Goal: Task Accomplishment & Management: Use online tool/utility

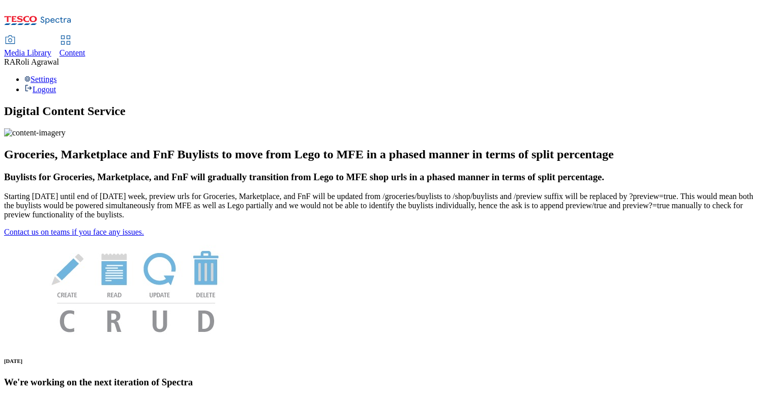
click at [85, 48] on span "Content" at bounding box center [73, 52] width 26 height 9
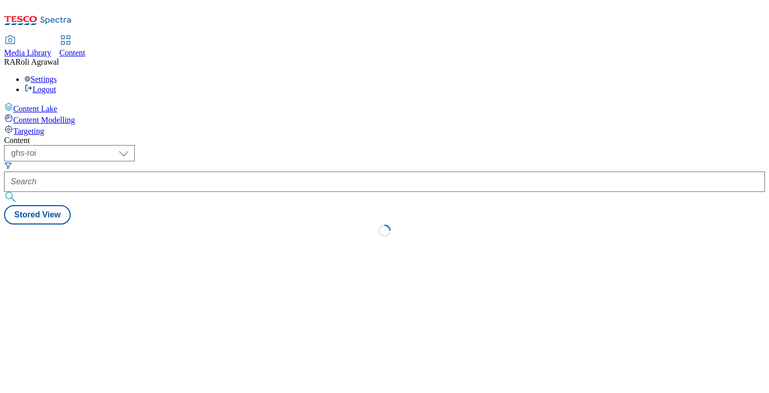
click at [71, 125] on div "Targeting" at bounding box center [384, 130] width 761 height 11
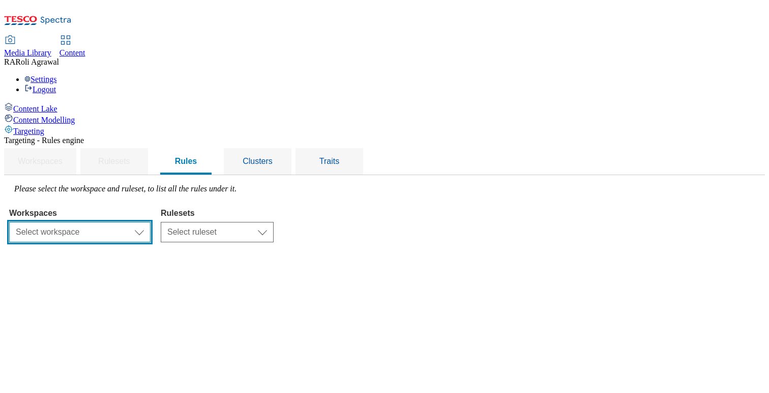
click at [151, 222] on select "Select workspace Content" at bounding box center [79, 232] width 141 height 20
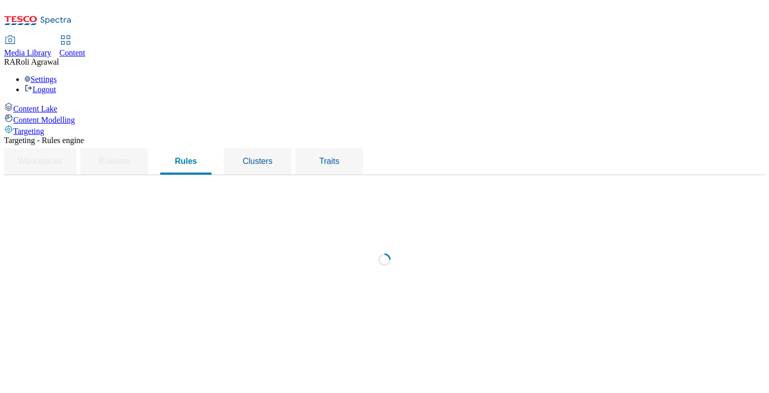
click at [307, 184] on div "Loading" at bounding box center [384, 262] width 751 height 157
select select "f510054f-adaa-4692-b570-80fa3897127a"
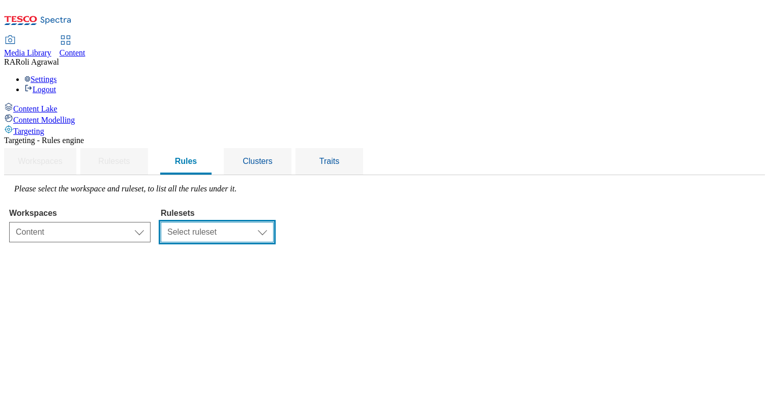
click at [274, 222] on select "Select ruleset ROI UK" at bounding box center [217, 232] width 113 height 20
select select "7f9e739d-6abb-424f-b94f-4b375a3fe6e0"
click at [274, 222] on select "Select ruleset ROI UK" at bounding box center [217, 232] width 113 height 20
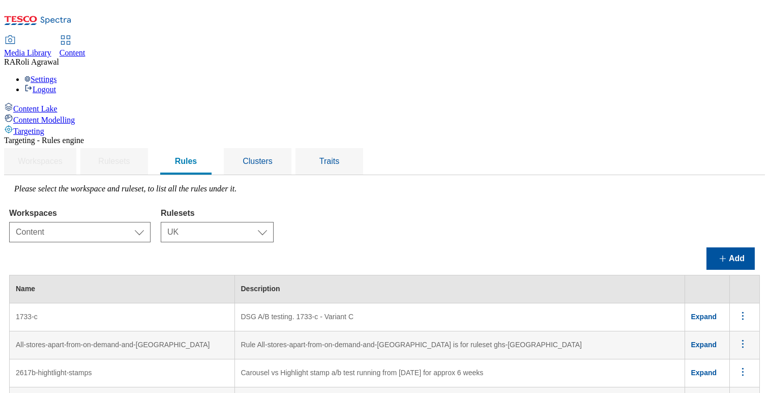
scroll to position [793, 0]
